Goal: Task Accomplishment & Management: Use online tool/utility

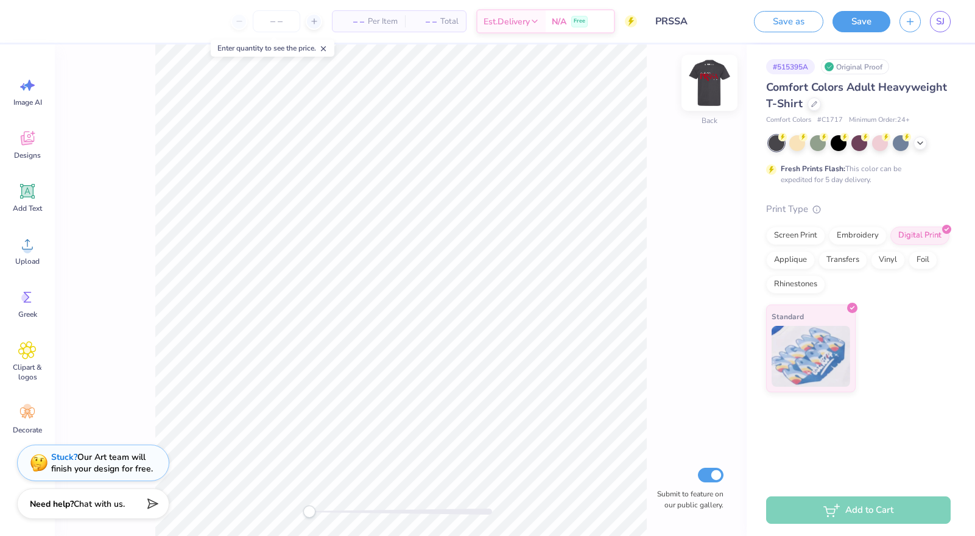
click at [714, 83] on img at bounding box center [709, 82] width 49 height 49
click at [706, 80] on img at bounding box center [709, 82] width 49 height 49
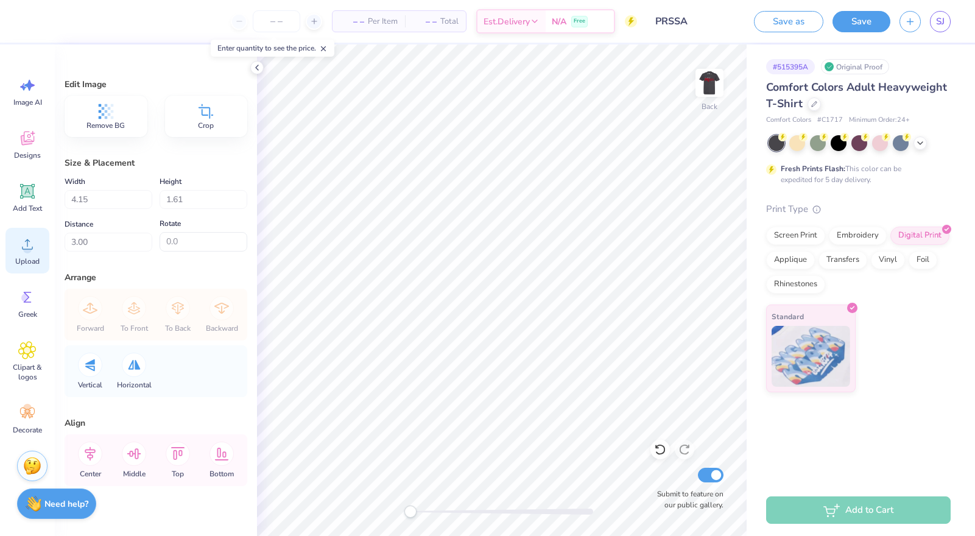
click at [34, 251] on icon at bounding box center [27, 244] width 18 height 18
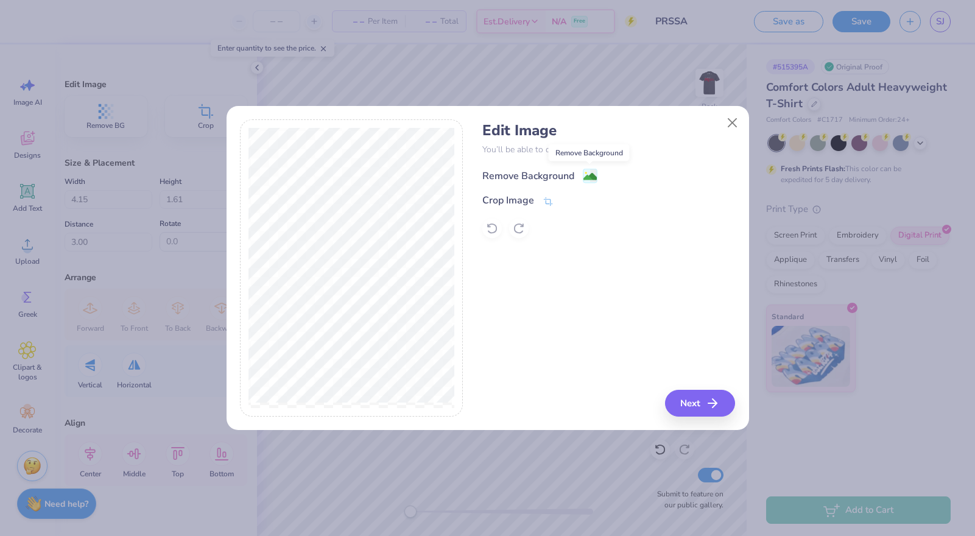
click at [589, 178] on image at bounding box center [589, 176] width 13 height 13
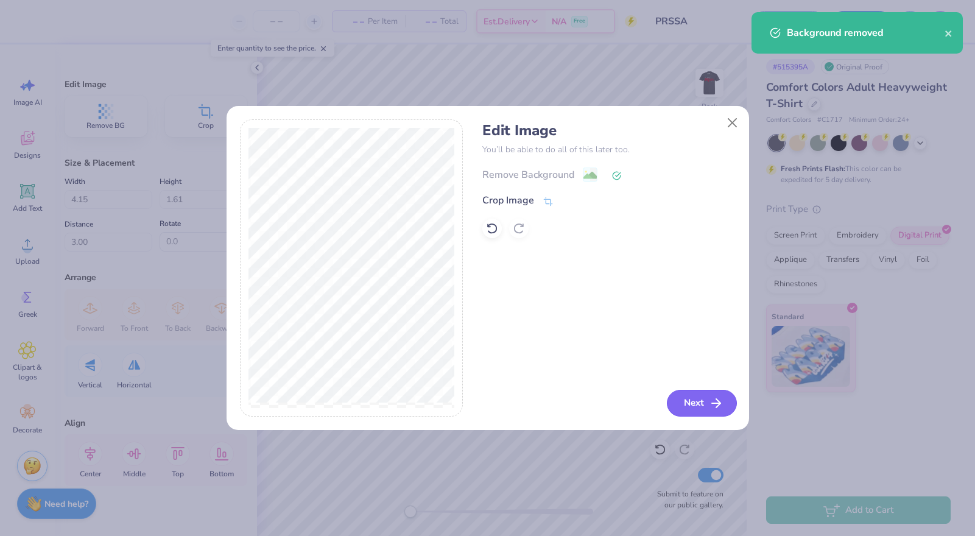
click at [696, 409] on button "Next" at bounding box center [702, 403] width 70 height 27
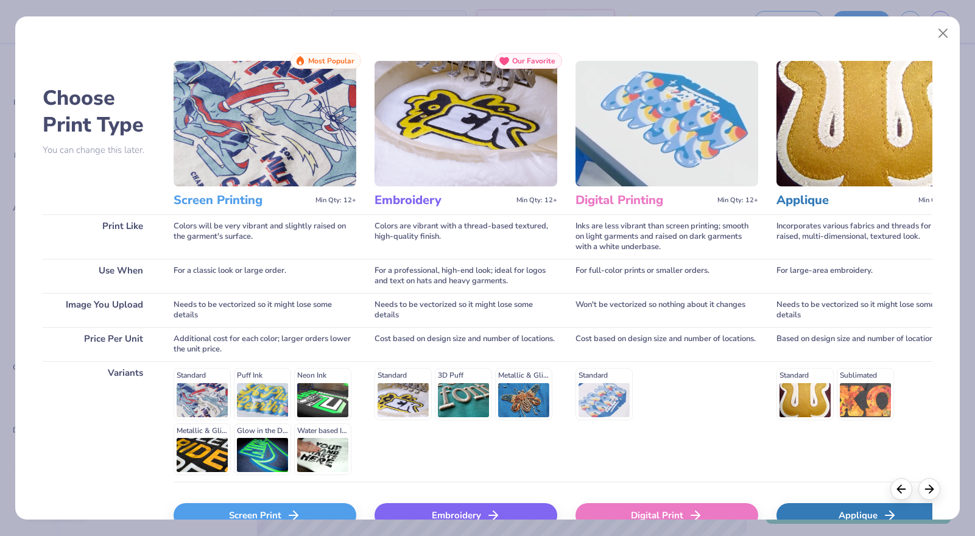
click at [315, 511] on div "Screen Print" at bounding box center [265, 515] width 183 height 24
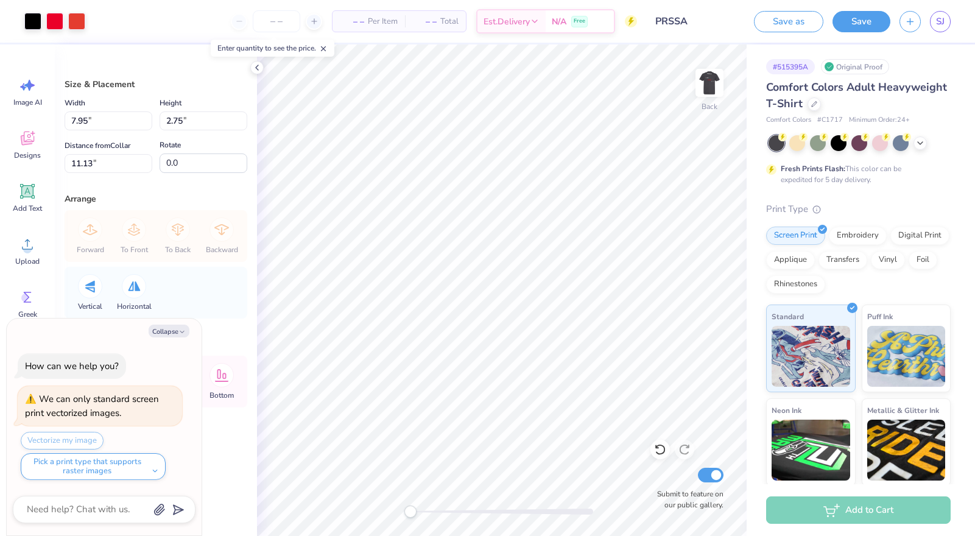
type textarea "x"
type input "5.74"
type input "1.98"
type input "3.00"
click at [921, 143] on icon at bounding box center [920, 142] width 10 height 10
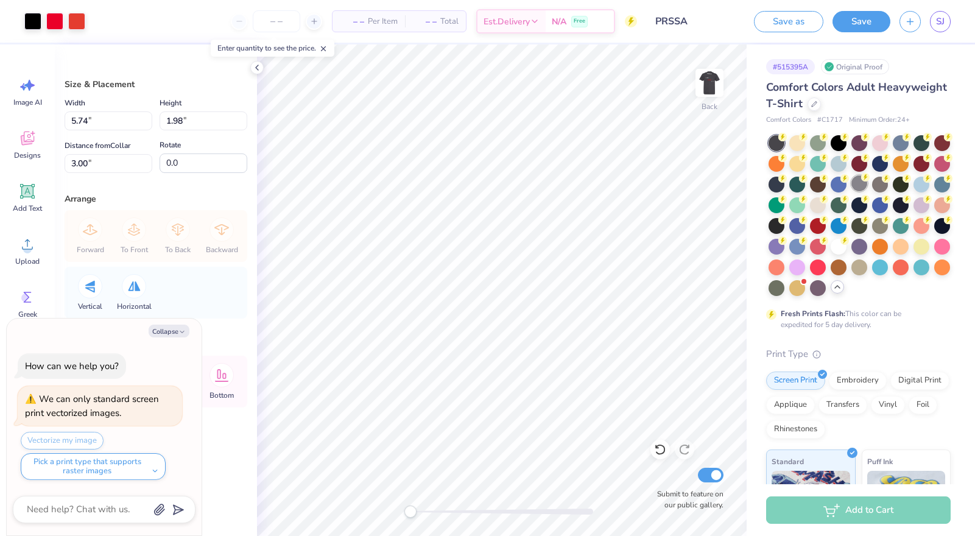
click at [861, 184] on div at bounding box center [859, 183] width 16 height 16
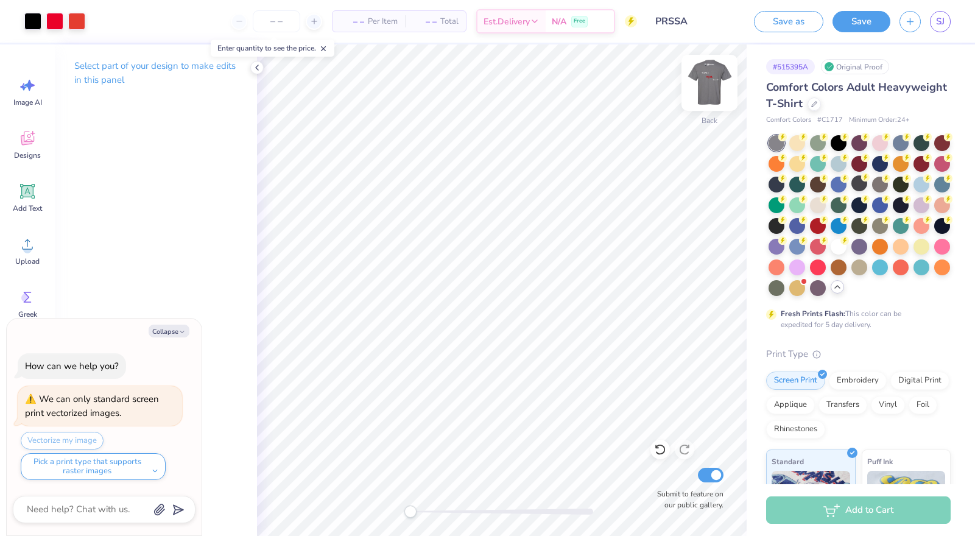
click at [713, 77] on img at bounding box center [709, 82] width 49 height 49
type textarea "x"
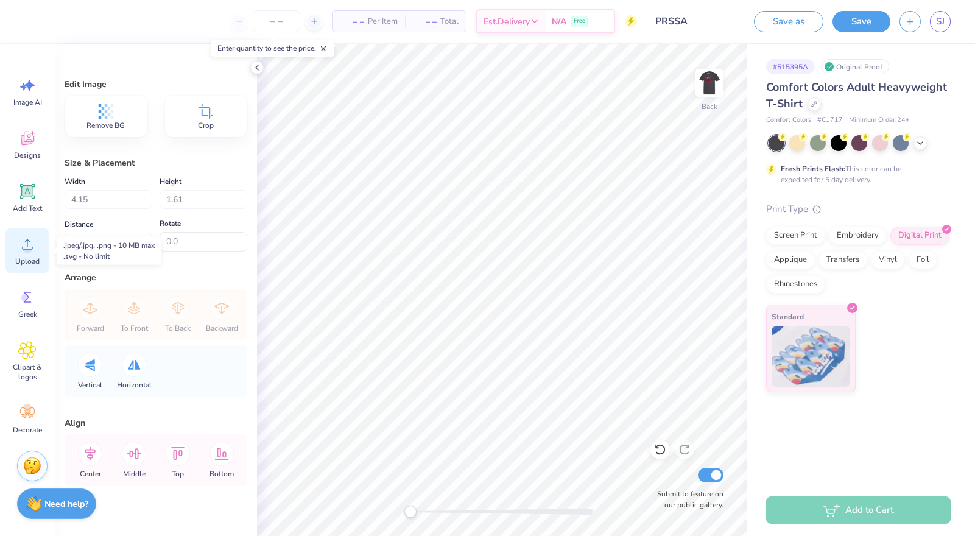
click at [26, 243] on icon at bounding box center [27, 244] width 18 height 18
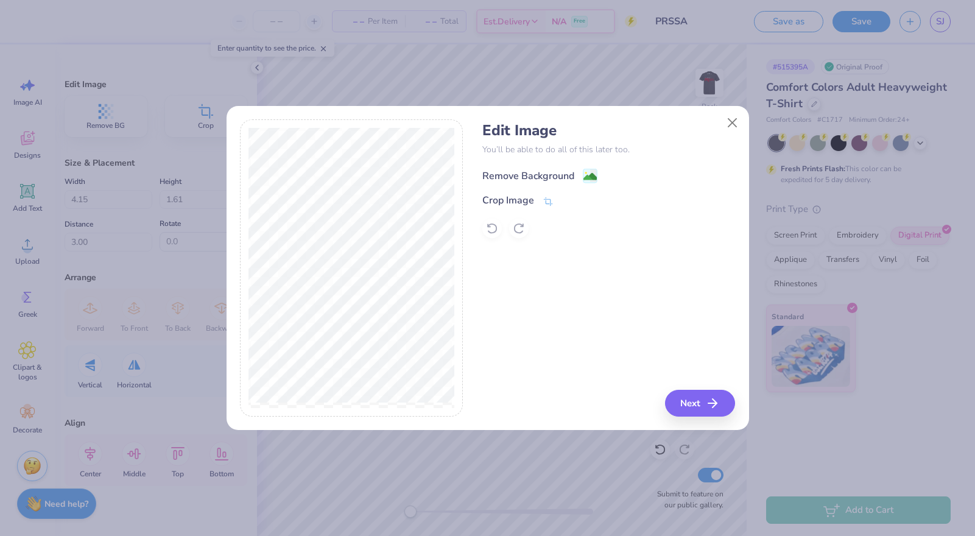
click at [580, 175] on div "Remove Background" at bounding box center [539, 175] width 115 height 15
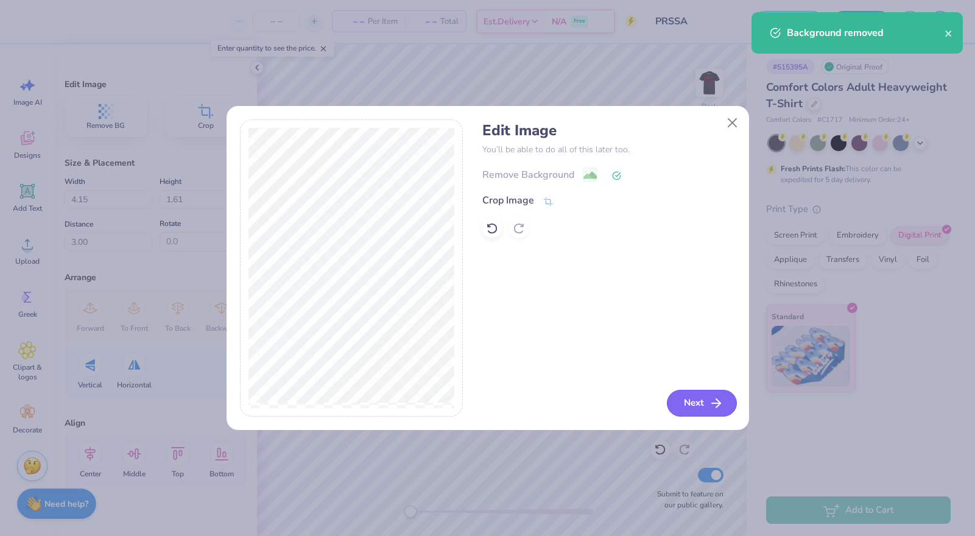
click at [699, 405] on button "Next" at bounding box center [702, 403] width 70 height 27
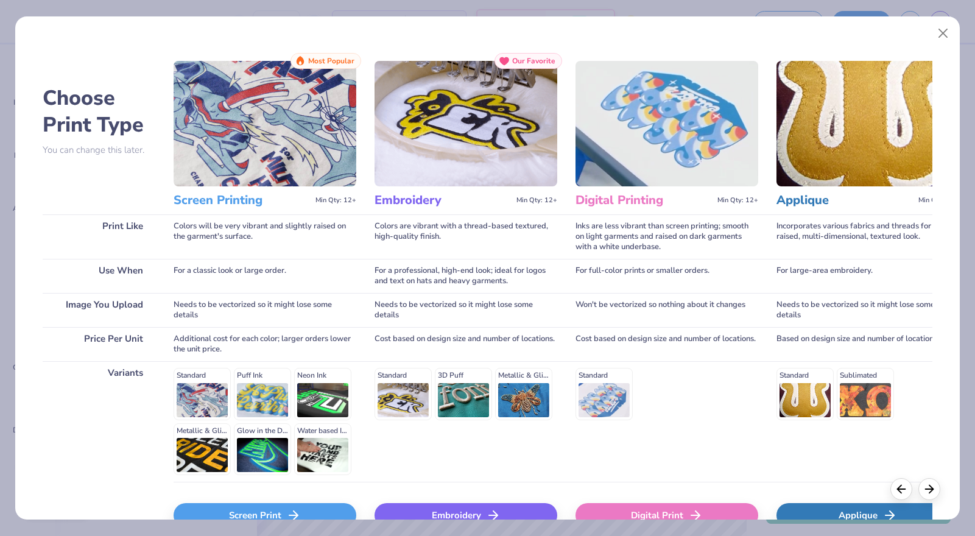
click at [284, 507] on div "Screen Print" at bounding box center [265, 515] width 183 height 24
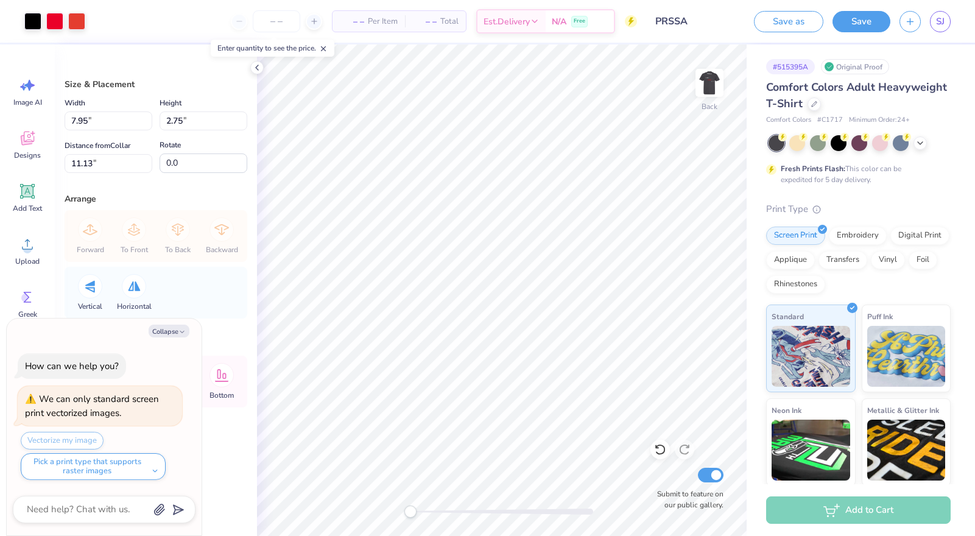
type textarea "x"
type input "5.44"
type input "1.88"
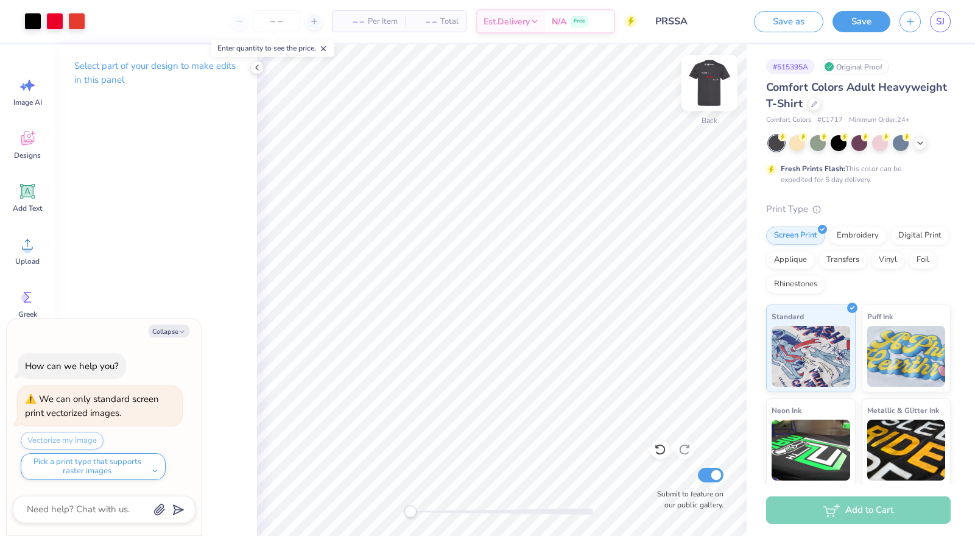
click at [712, 88] on img at bounding box center [709, 82] width 49 height 49
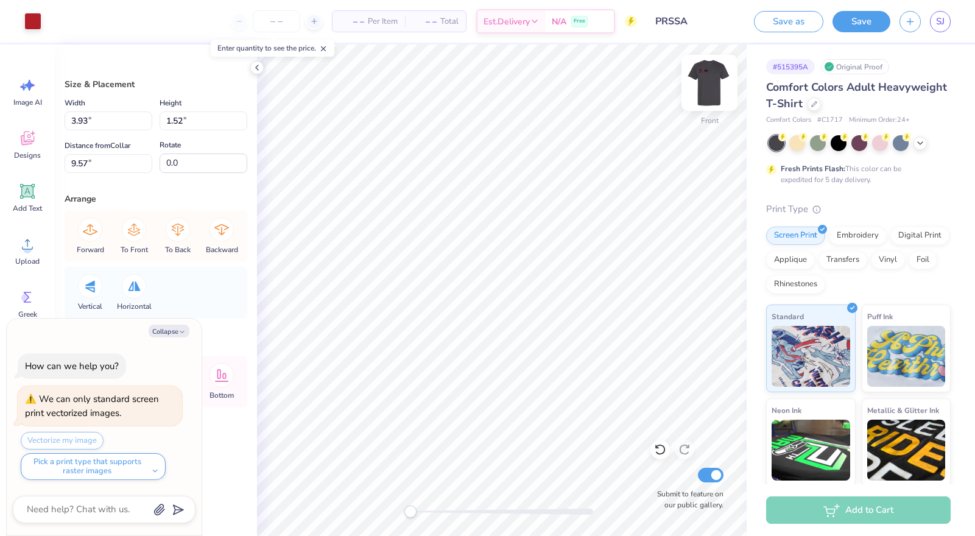
type textarea "x"
type input "8.73"
type input "3.39"
type input "8.12"
type textarea "x"
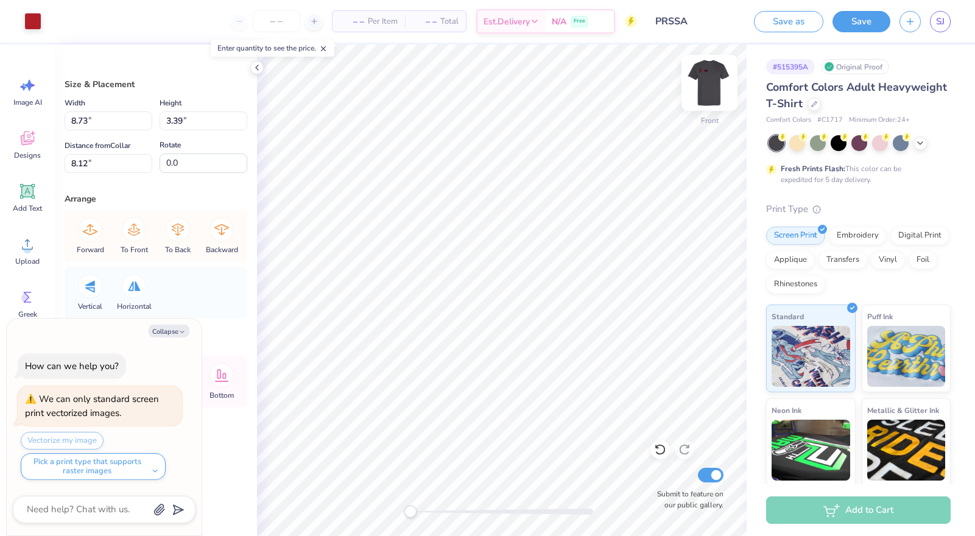
type input "3.23"
type input "0.46"
type input "11.63"
type textarea "x"
type input "8.73"
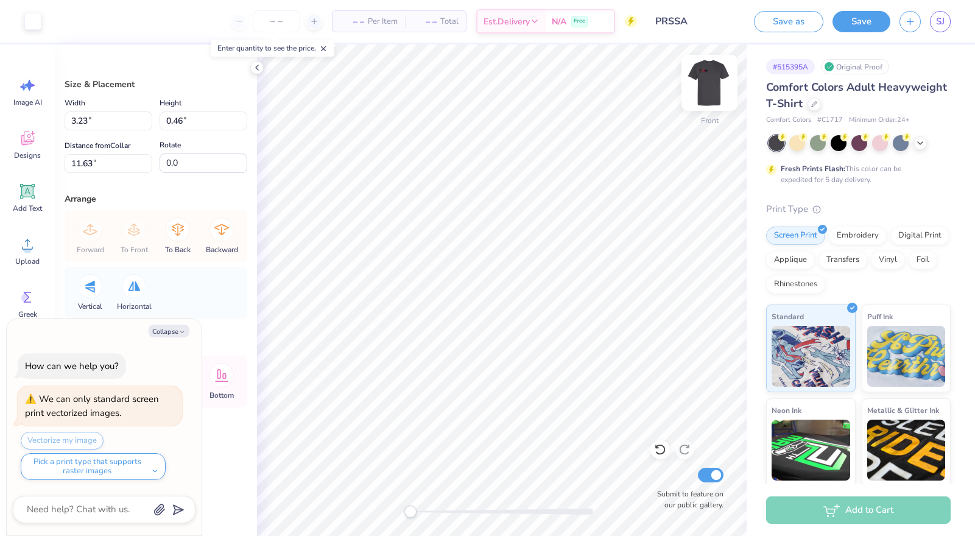
type input "3.39"
type input "8.12"
type textarea "x"
type input "9.44"
type input "3.66"
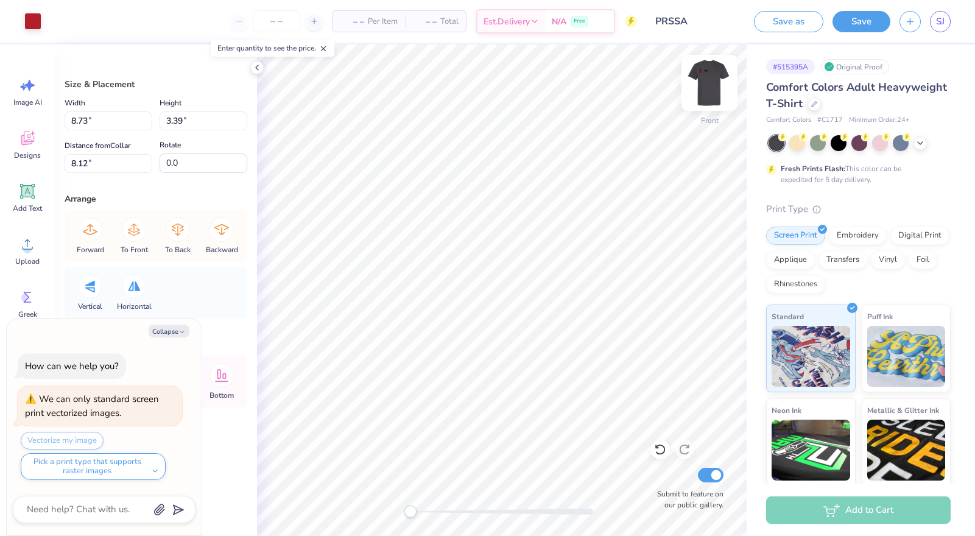
type input "8.13"
type textarea "x"
type input "10.12"
type input "3.92"
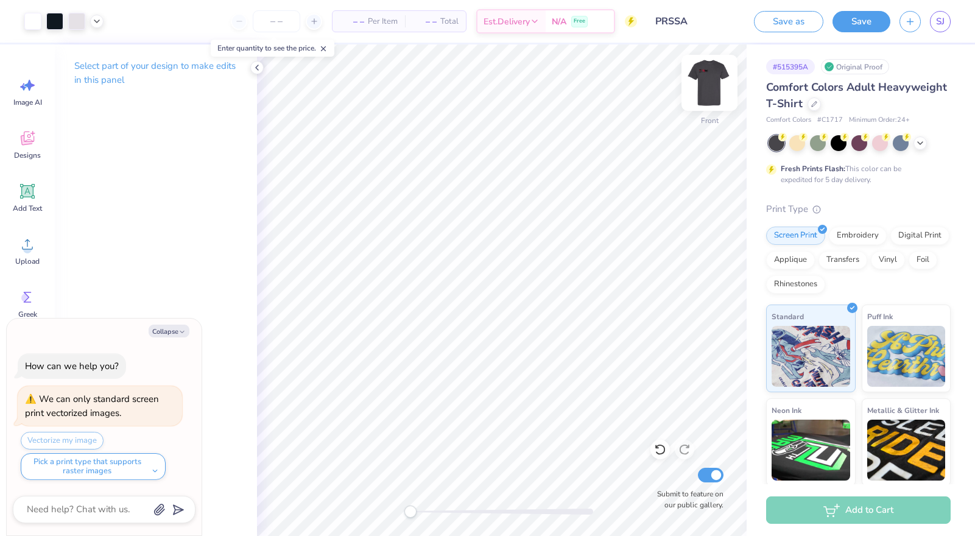
click at [716, 76] on img at bounding box center [709, 82] width 49 height 49
click at [716, 76] on img at bounding box center [709, 83] width 24 height 24
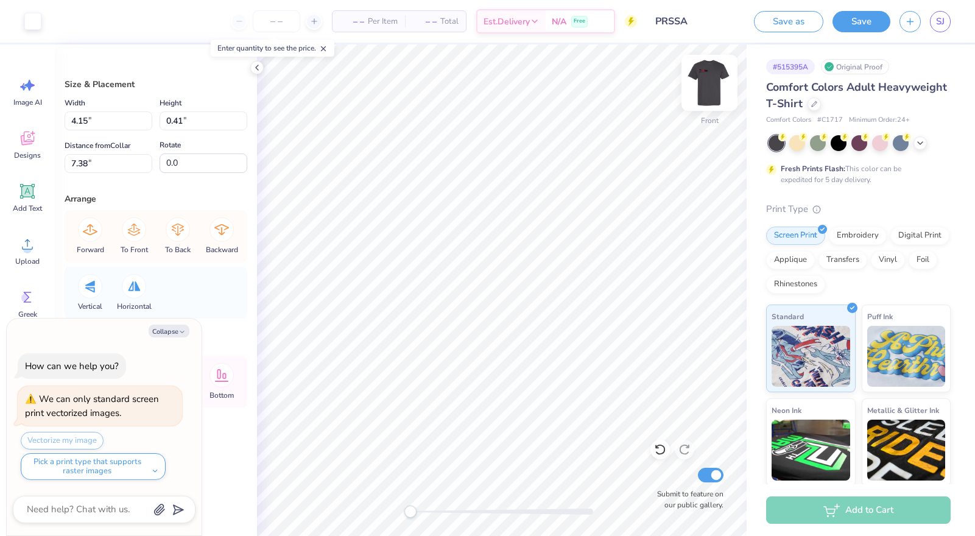
type textarea "x"
type input "10.12"
type input "4.67"
type textarea "x"
type input "4.15"
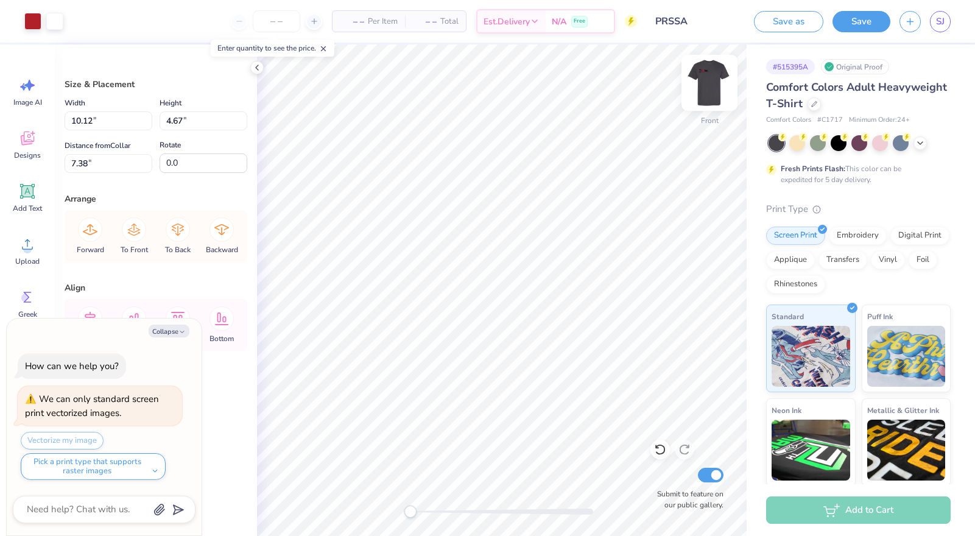
type input "0.41"
type textarea "x"
type input "9.64"
type input "4.67"
type input "7.39"
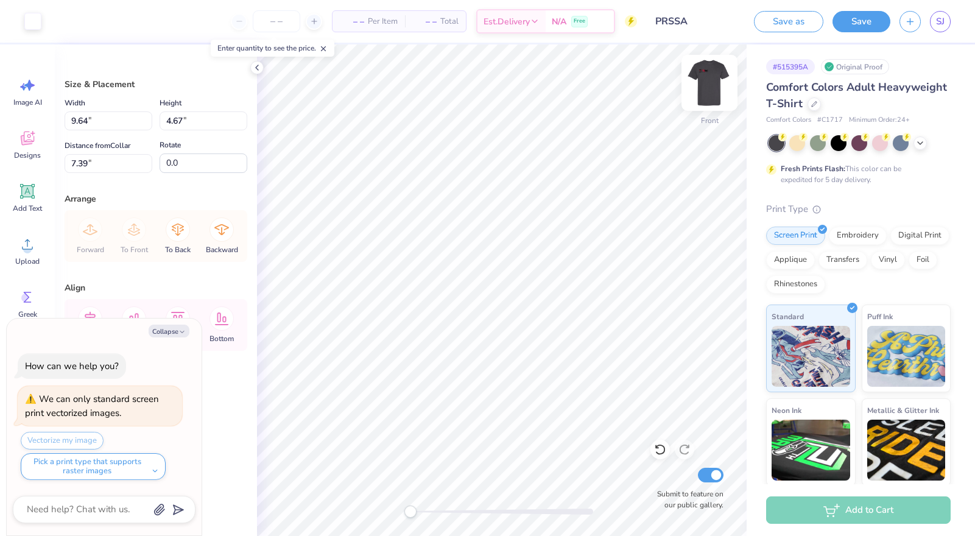
type textarea "x"
type input "10.12"
type input "7.72"
type textarea "x"
type input "10.62"
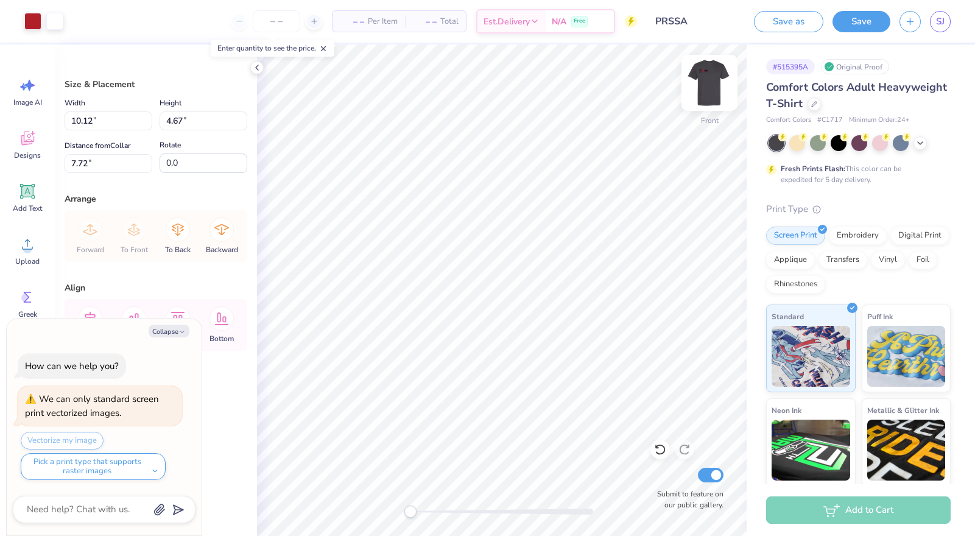
type input "4.90"
type input "7.49"
type textarea "x"
type input "11.48"
type input "5.30"
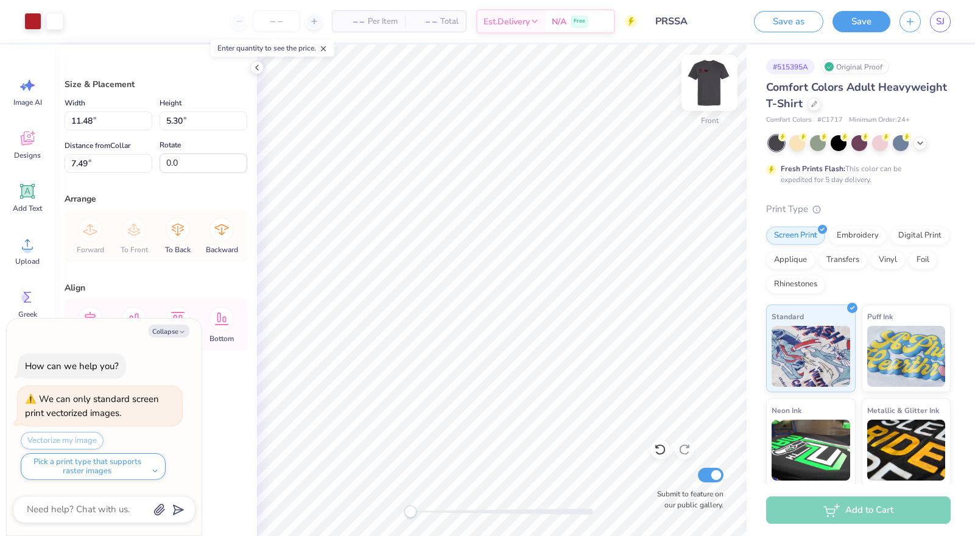
type textarea "x"
type input "11.80"
type input "5.45"
type input "7.34"
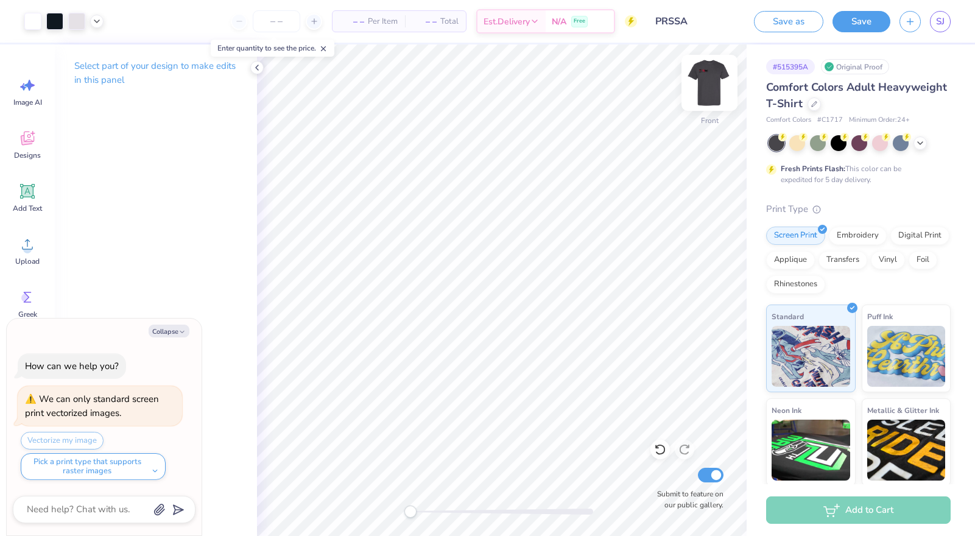
click at [714, 103] on img at bounding box center [709, 82] width 49 height 49
type textarea "x"
